Goal: Task Accomplishment & Management: Use online tool/utility

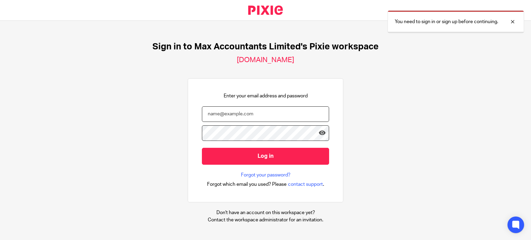
type input "ericas@maxaccountants.co.uk"
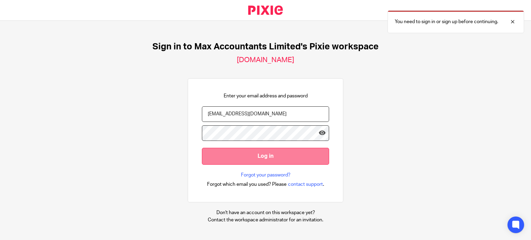
click at [264, 157] on input "Log in" at bounding box center [265, 156] width 127 height 17
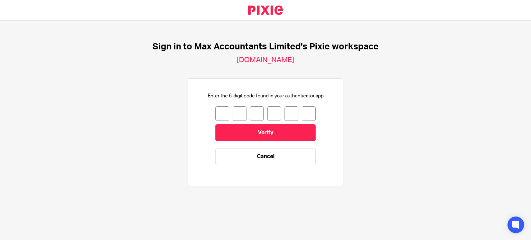
click at [219, 111] on input "number" at bounding box center [222, 113] width 14 height 15
type input "7"
type input "1"
type input "2"
type input "5"
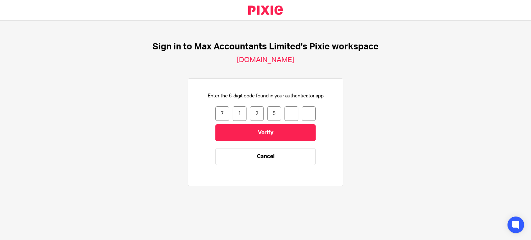
type input "0"
type input "6"
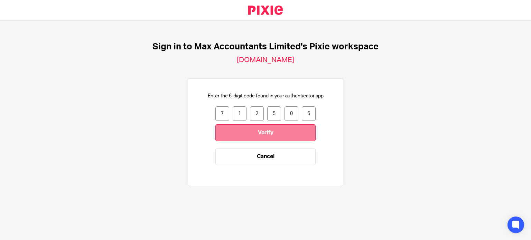
click at [304, 130] on input "Verify" at bounding box center [265, 132] width 100 height 17
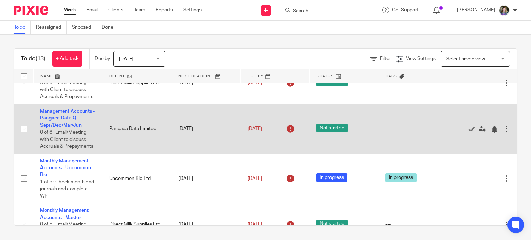
scroll to position [104, 0]
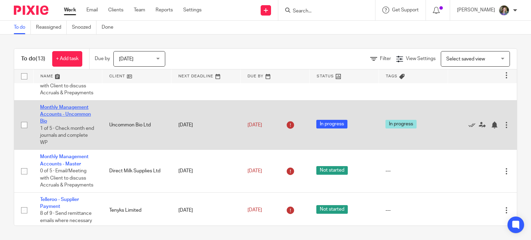
click at [63, 124] on link "Monthly Management Accounts - Uncommon Bio" at bounding box center [65, 114] width 51 height 19
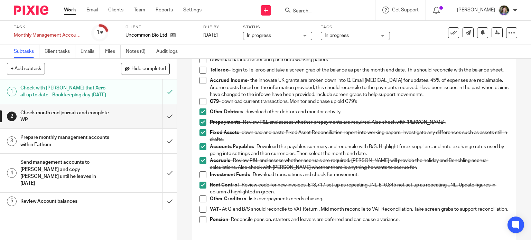
scroll to position [104, 0]
